Goal: Task Accomplishment & Management: Use online tool/utility

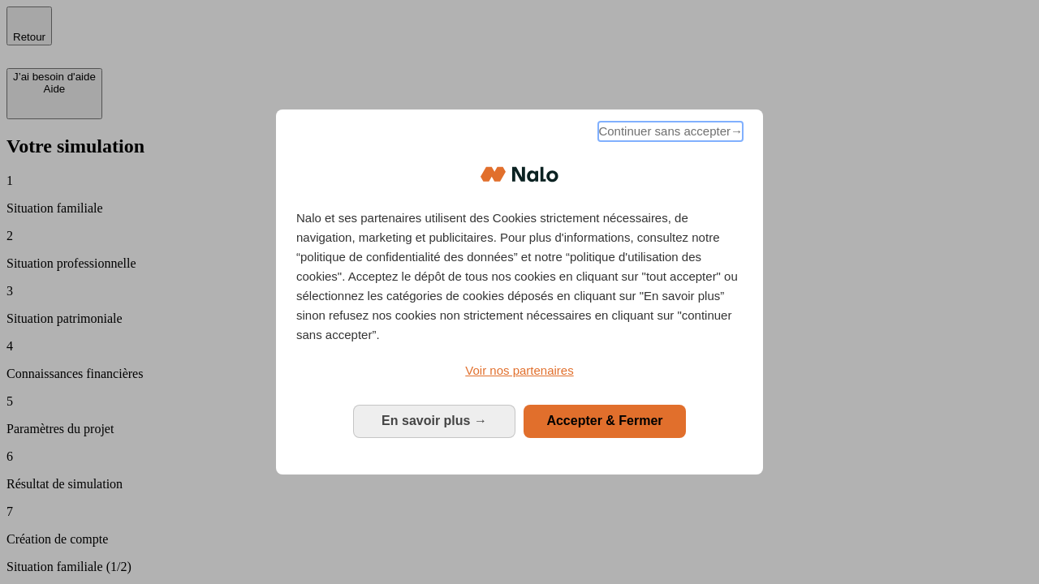
click at [669, 134] on span "Continuer sans accepter →" at bounding box center [670, 131] width 144 height 19
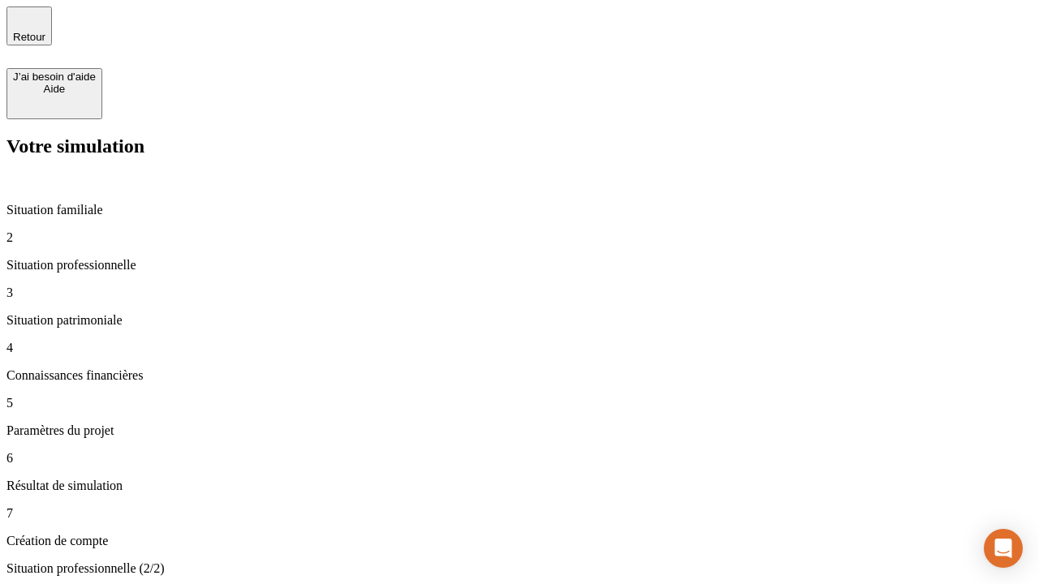
type input "30 000"
type input "1 000"
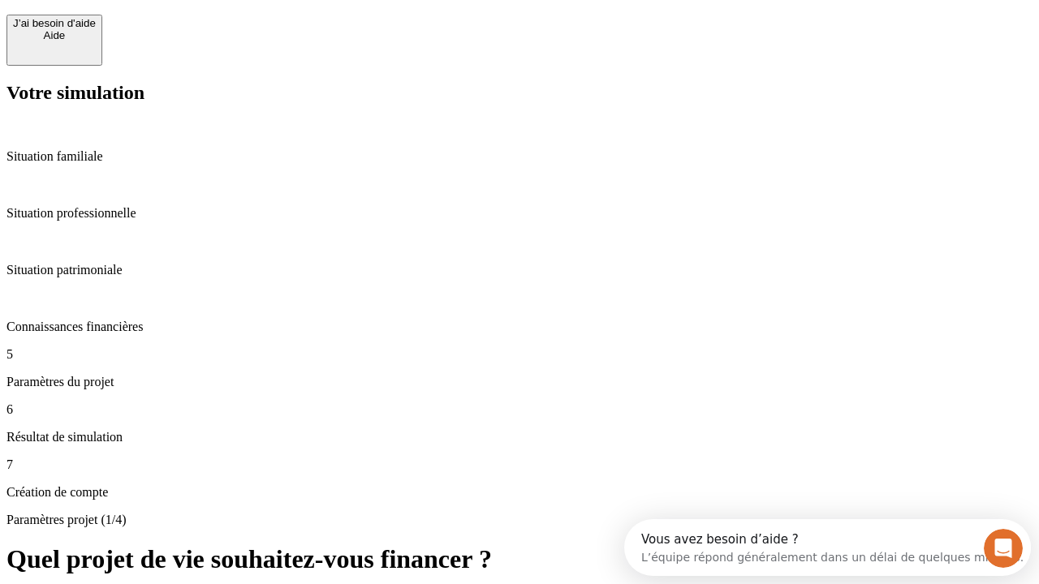
scroll to position [15, 0]
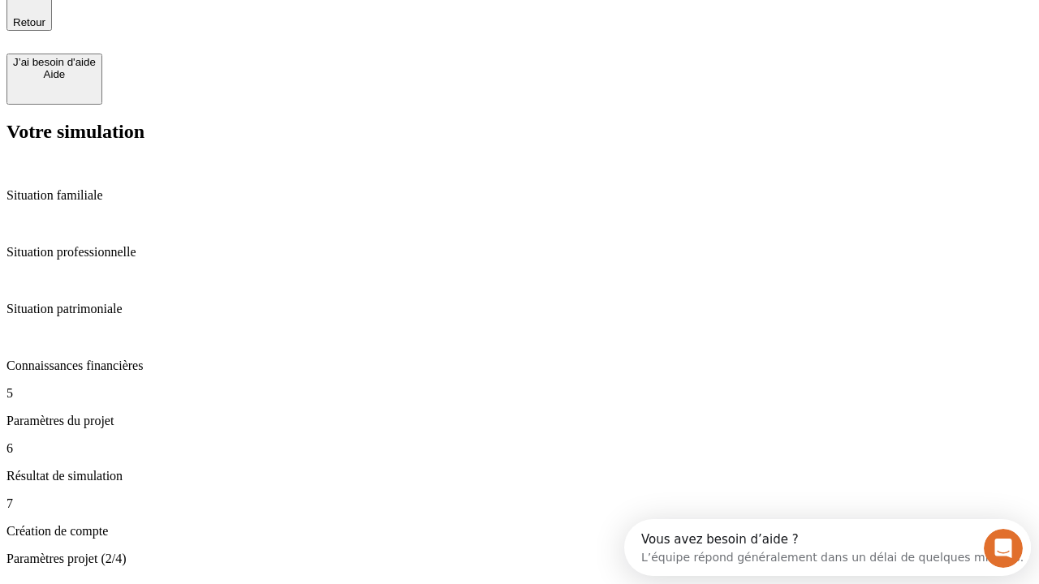
type input "40"
type input "200 000"
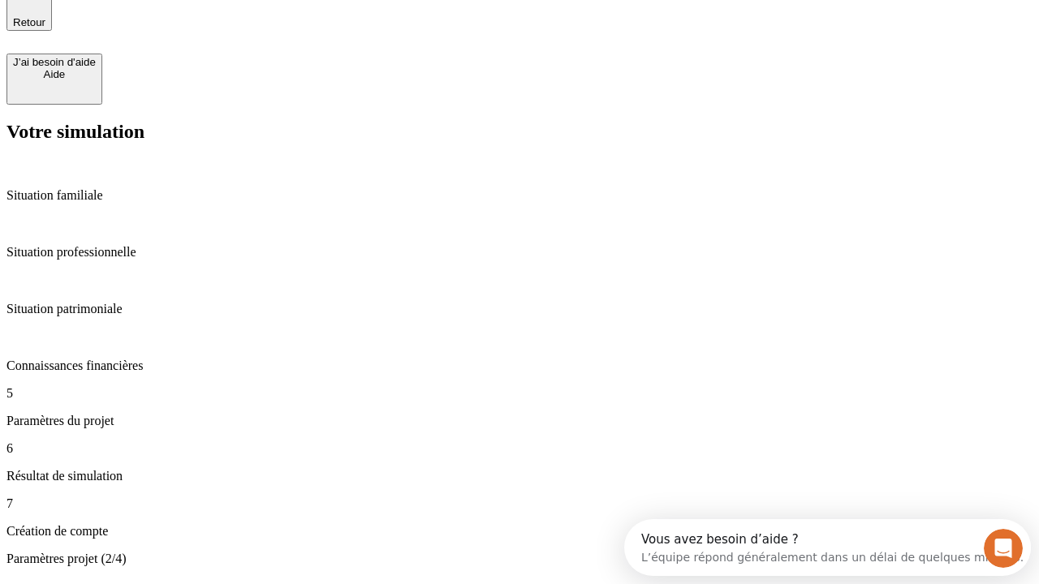
type input "640"
